Goal: Task Accomplishment & Management: Use online tool/utility

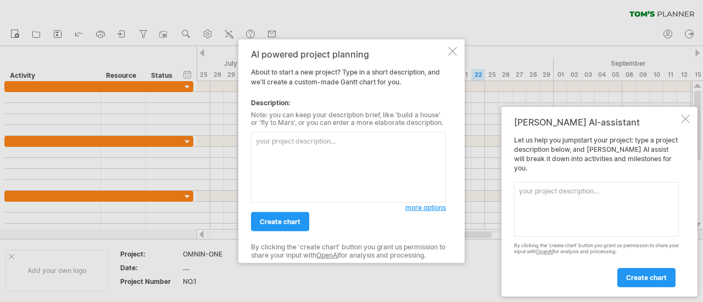
click at [282, 144] on textarea at bounding box center [348, 167] width 195 height 71
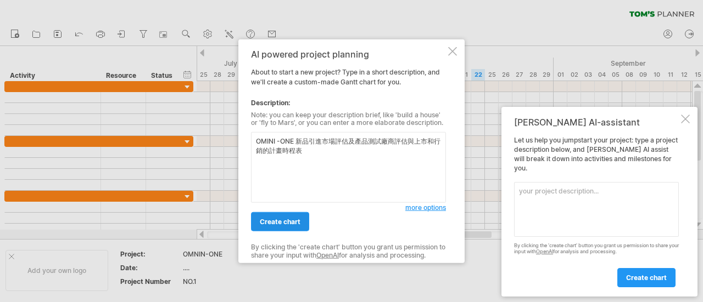
type textarea "OMINI -ONE 新品引進市場評估及產品測試廠商評估與上市和行銷的計畫時程表"
click at [287, 221] on span "create chart" at bounding box center [280, 222] width 41 height 8
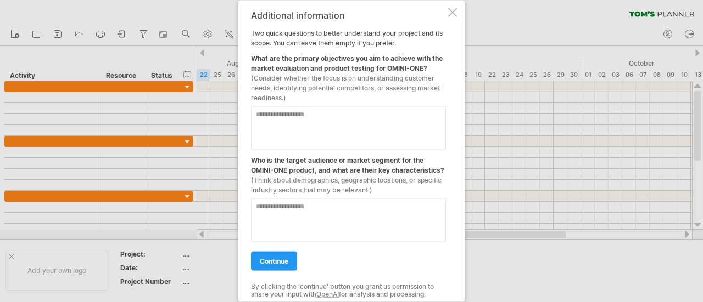
click at [284, 115] on textarea at bounding box center [348, 128] width 195 height 44
type textarea "*********"
click at [290, 218] on textarea at bounding box center [348, 220] width 195 height 44
type textarea "*"
click at [257, 209] on textarea "**********" at bounding box center [348, 220] width 195 height 44
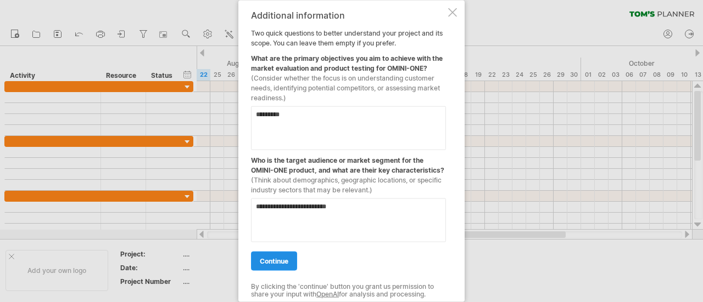
type textarea "**********"
click at [287, 262] on span "continue" at bounding box center [274, 261] width 29 height 8
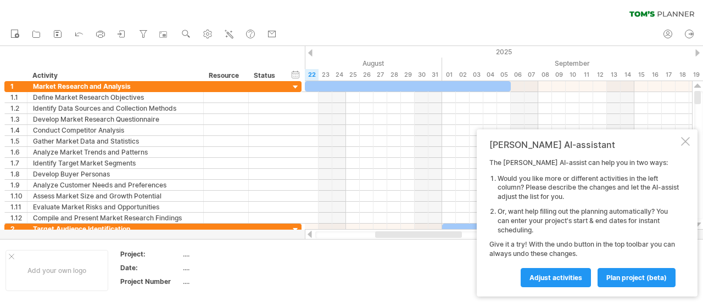
click at [294, 270] on td at bounding box center [326, 271] width 87 height 42
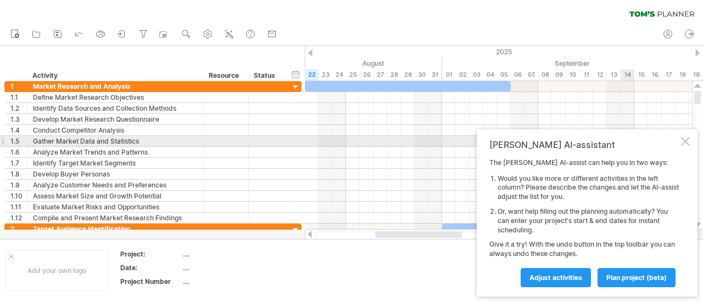
click at [686, 144] on div at bounding box center [685, 141] width 9 height 9
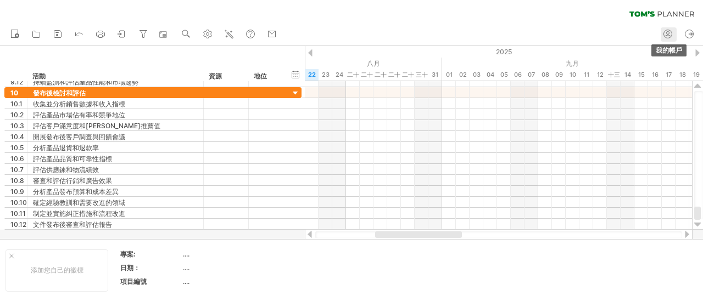
click at [668, 32] on icon at bounding box center [667, 34] width 11 height 11
type input "**********"
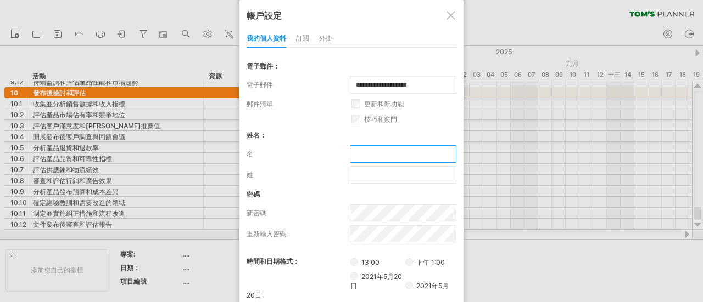
click at [370, 153] on input "text" at bounding box center [403, 154] width 106 height 18
type input "*"
type input "******"
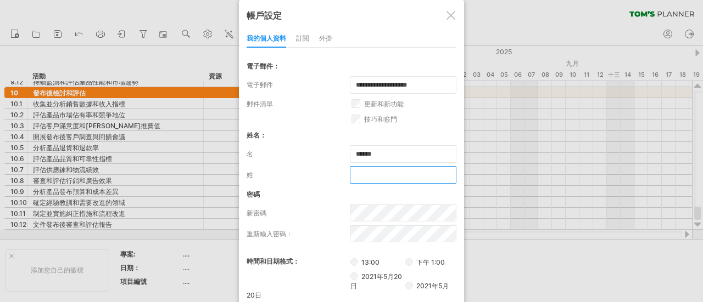
click at [364, 173] on input "text" at bounding box center [403, 175] width 106 height 18
type input "****"
click at [543, 277] on div at bounding box center [351, 151] width 703 height 302
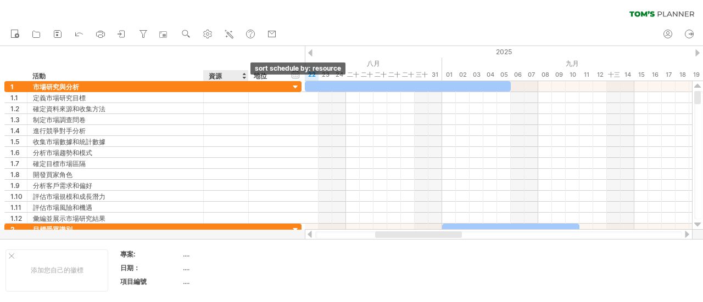
click at [243, 78] on div at bounding box center [244, 75] width 4 height 11
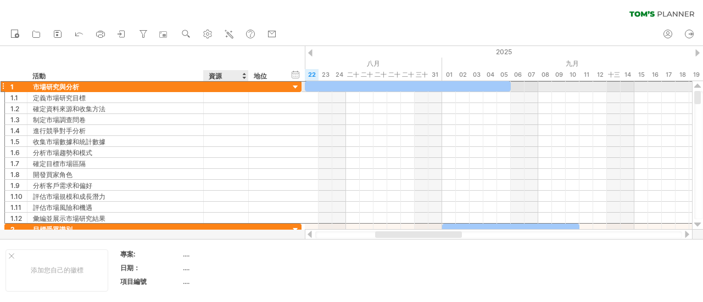
click at [228, 83] on div at bounding box center [225, 86] width 33 height 10
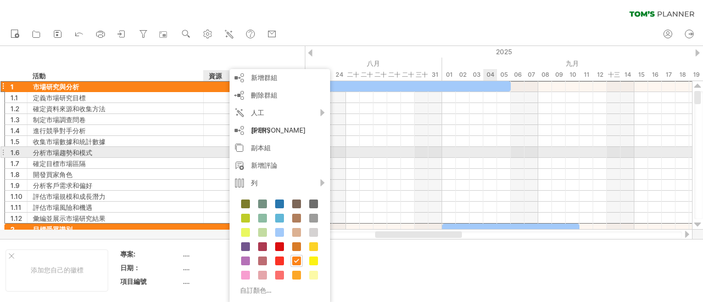
click at [493, 153] on div at bounding box center [498, 152] width 387 height 11
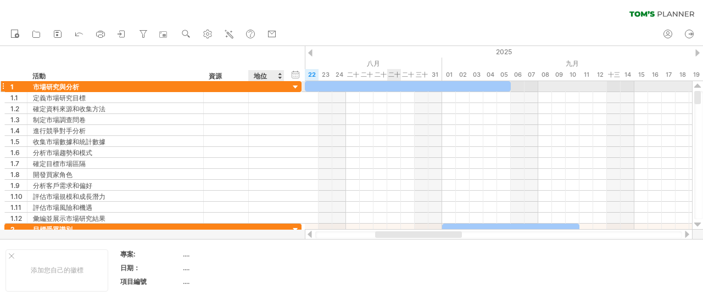
click at [277, 87] on div at bounding box center [266, 86] width 24 height 10
click at [295, 86] on div at bounding box center [295, 87] width 10 height 10
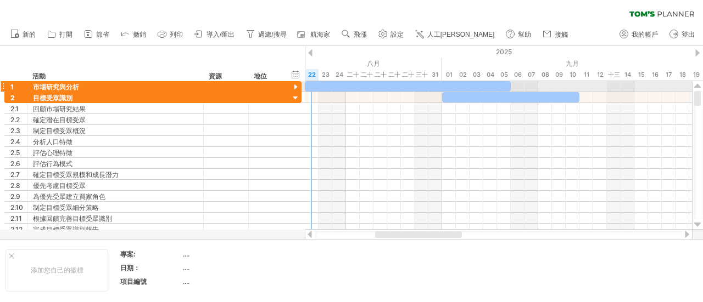
click at [295, 86] on div at bounding box center [295, 87] width 10 height 10
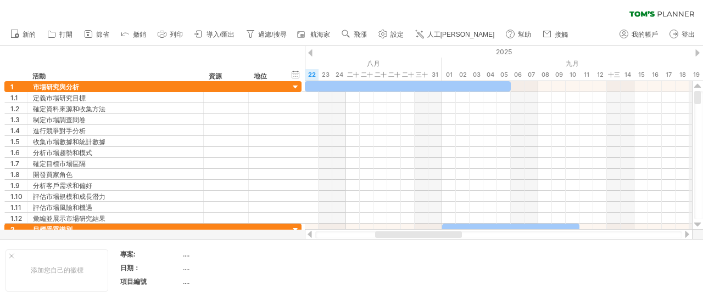
drag, startPoint x: 698, startPoint y: 127, endPoint x: 702, endPoint y: 72, distance: 55.0
click at [702, 72] on div "嘗試造訪 [DOMAIN_NAME] 再次連接... 0% 清除過濾器 新的" at bounding box center [351, 151] width 703 height 302
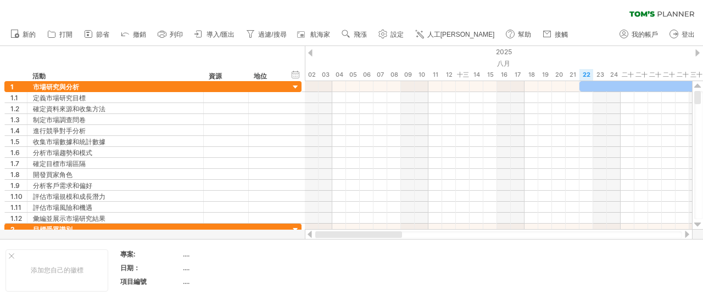
drag, startPoint x: 452, startPoint y: 235, endPoint x: 315, endPoint y: 227, distance: 138.1
click at [316, 230] on div at bounding box center [499, 234] width 388 height 11
click at [310, 50] on div at bounding box center [310, 52] width 4 height 7
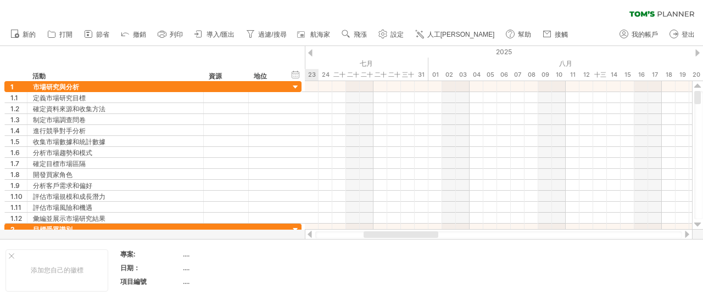
click at [312, 54] on div at bounding box center [310, 52] width 4 height 7
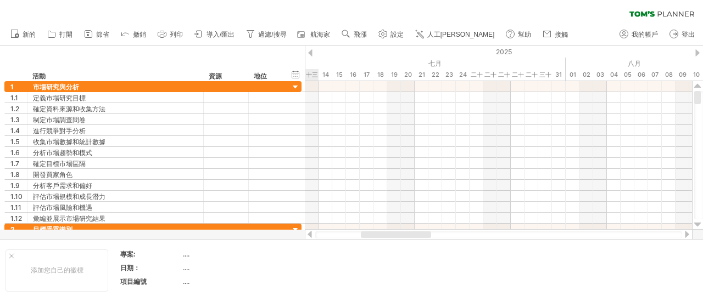
click at [312, 54] on div at bounding box center [310, 52] width 4 height 7
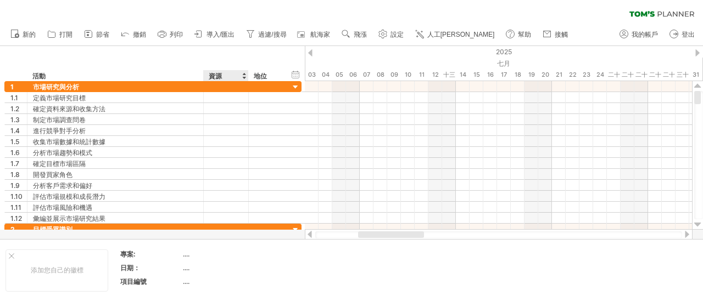
click at [228, 75] on div "資源" at bounding box center [225, 75] width 33 height 11
click at [228, 75] on input "********" at bounding box center [225, 75] width 33 height 11
click at [244, 77] on div at bounding box center [244, 75] width 4 height 11
click at [229, 76] on div "資源" at bounding box center [225, 75] width 33 height 11
click at [229, 76] on input "********" at bounding box center [225, 75] width 33 height 11
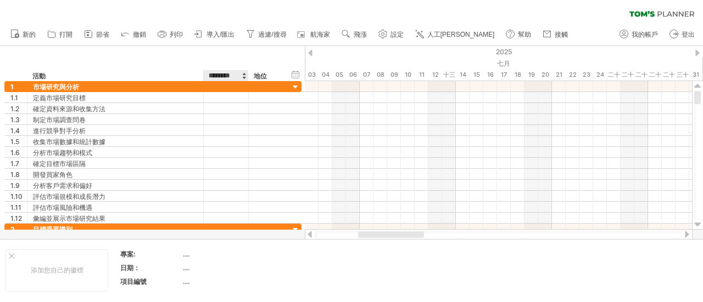
click at [243, 77] on div at bounding box center [244, 75] width 4 height 11
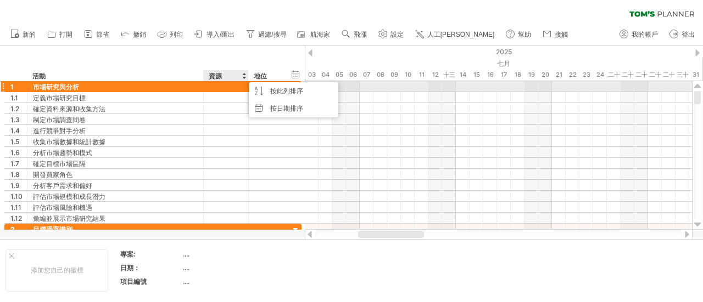
click at [223, 88] on div at bounding box center [225, 86] width 33 height 10
click at [223, 88] on input "text" at bounding box center [225, 86] width 33 height 10
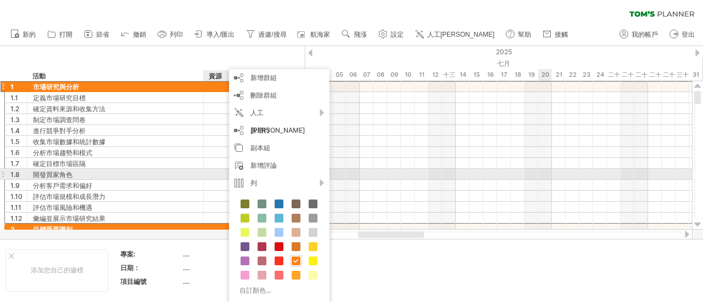
click at [541, 171] on div at bounding box center [498, 174] width 387 height 11
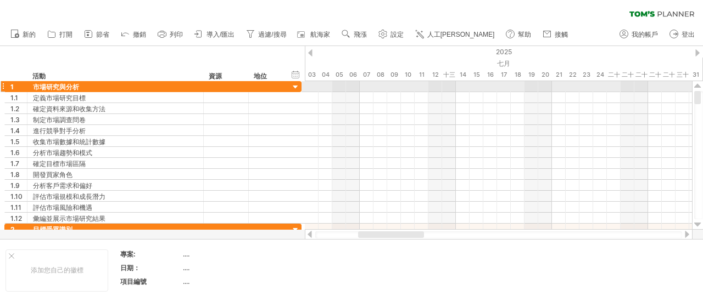
click at [298, 87] on div at bounding box center [295, 87] width 10 height 10
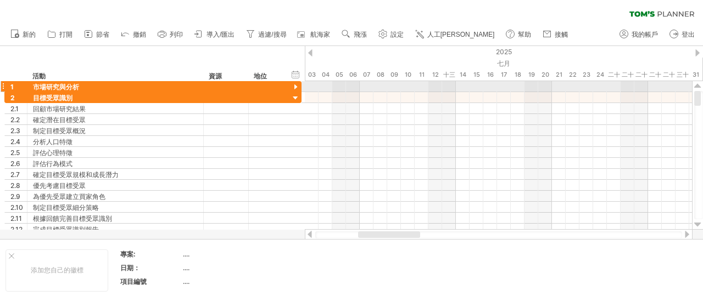
click at [298, 87] on div at bounding box center [295, 87] width 10 height 10
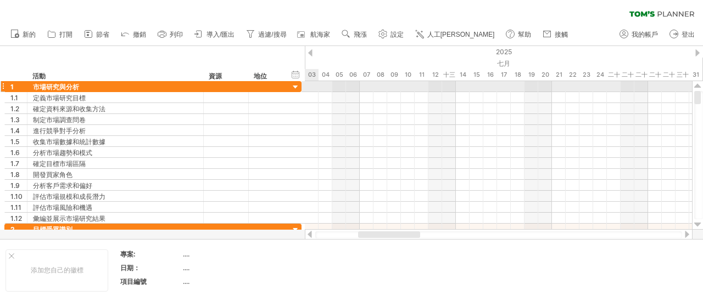
click at [296, 85] on div at bounding box center [295, 87] width 10 height 10
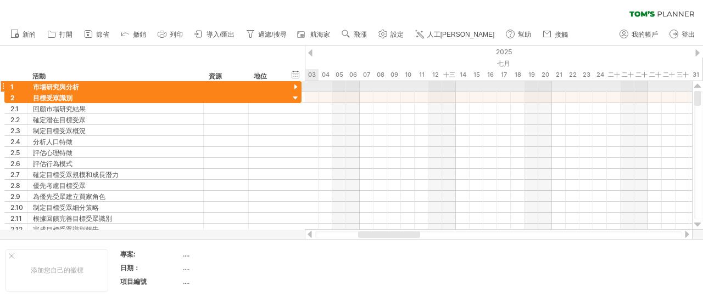
click at [296, 85] on div at bounding box center [295, 87] width 10 height 10
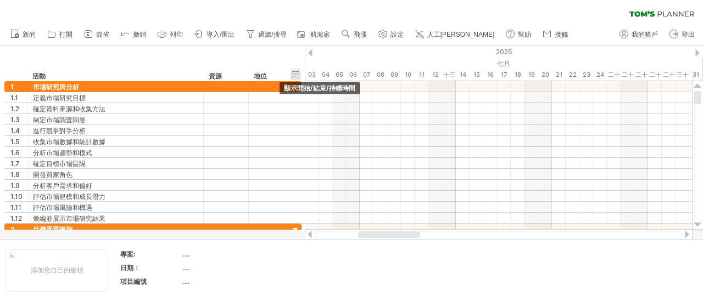
click at [298, 76] on div "隱藏開始/結束/持續時間 顯示開始/結束/持續時間" at bounding box center [295, 75] width 10 height 12
